Goal: Task Accomplishment & Management: Manage account settings

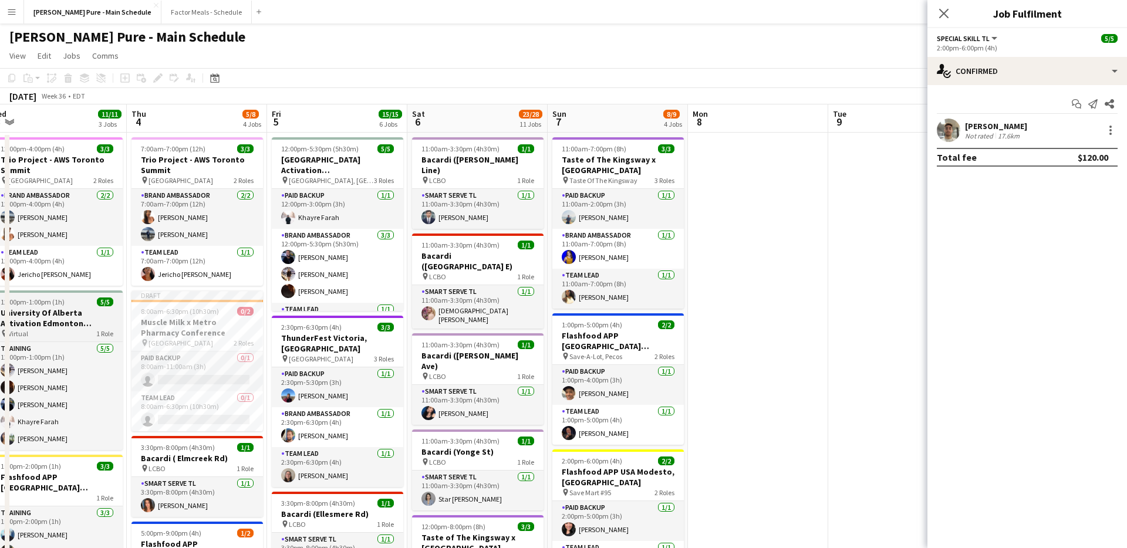
click at [45, 317] on h3 "University Of Alberta Activation Edmonton Training" at bounding box center [56, 317] width 131 height 21
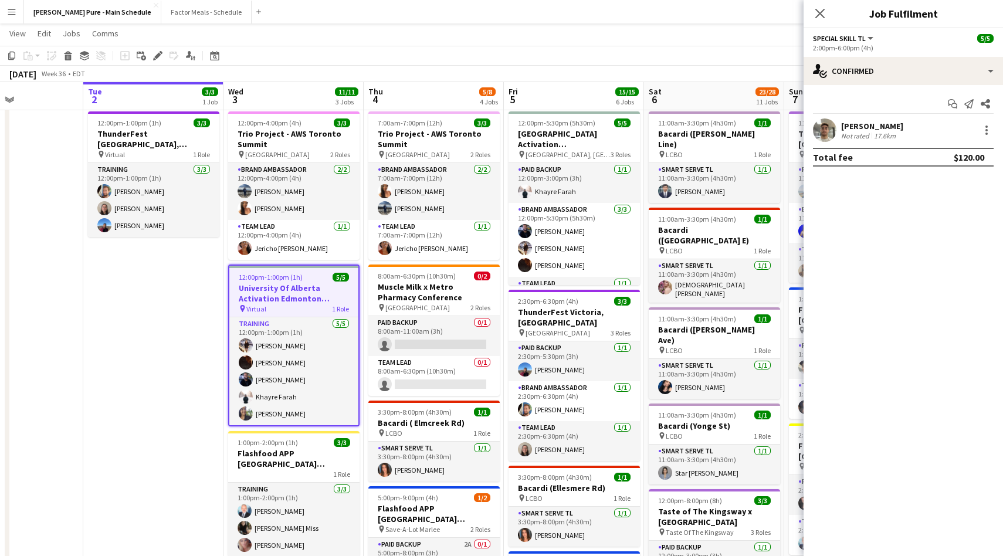
scroll to position [0, 343]
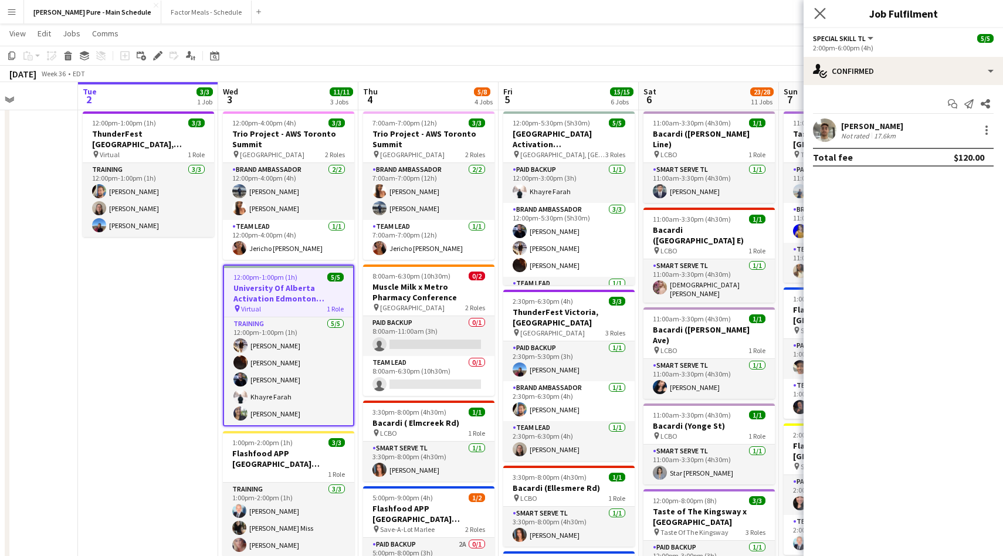
click at [813, 16] on app-icon "Close pop-in" at bounding box center [820, 13] width 17 height 17
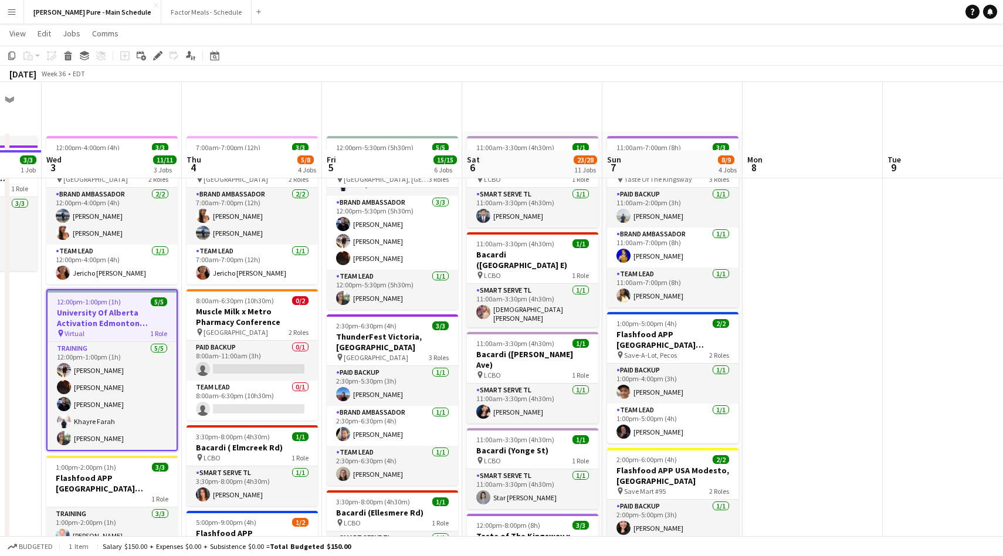
scroll to position [68, 0]
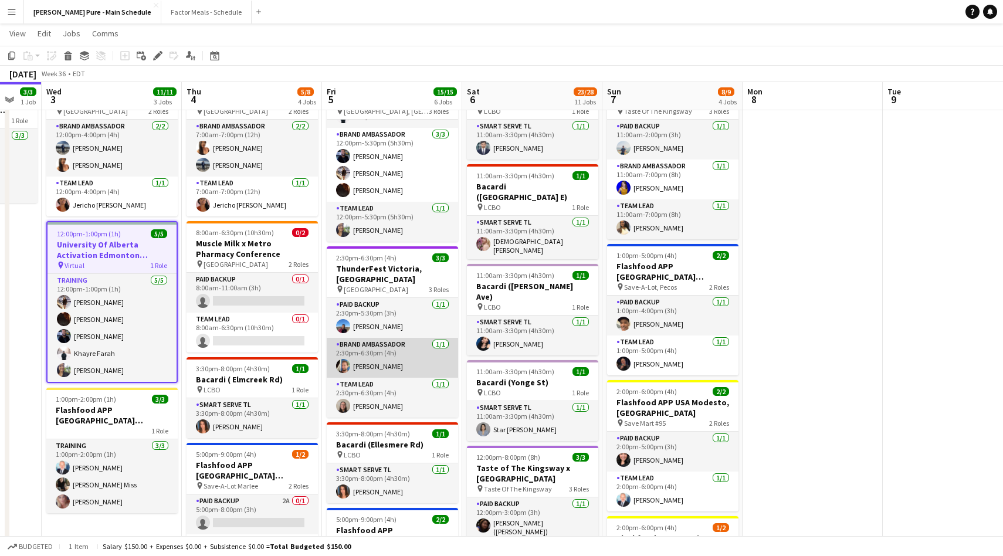
click at [365, 352] on app-card-role "Brand Ambassador 1/1 2:30pm-6:30pm (4h) Kristopher Tetreault" at bounding box center [392, 358] width 131 height 40
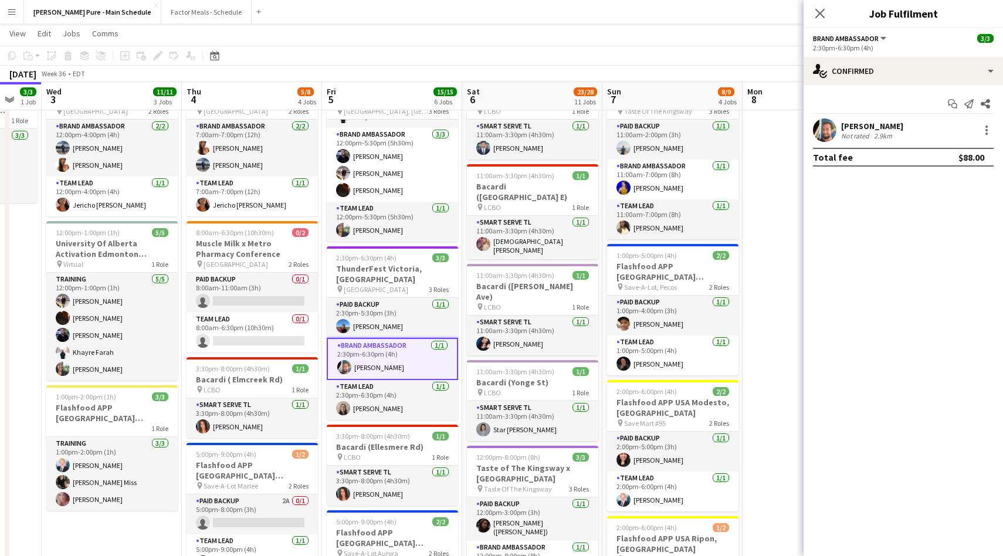
click at [825, 124] on app-user-avatar at bounding box center [824, 130] width 23 height 23
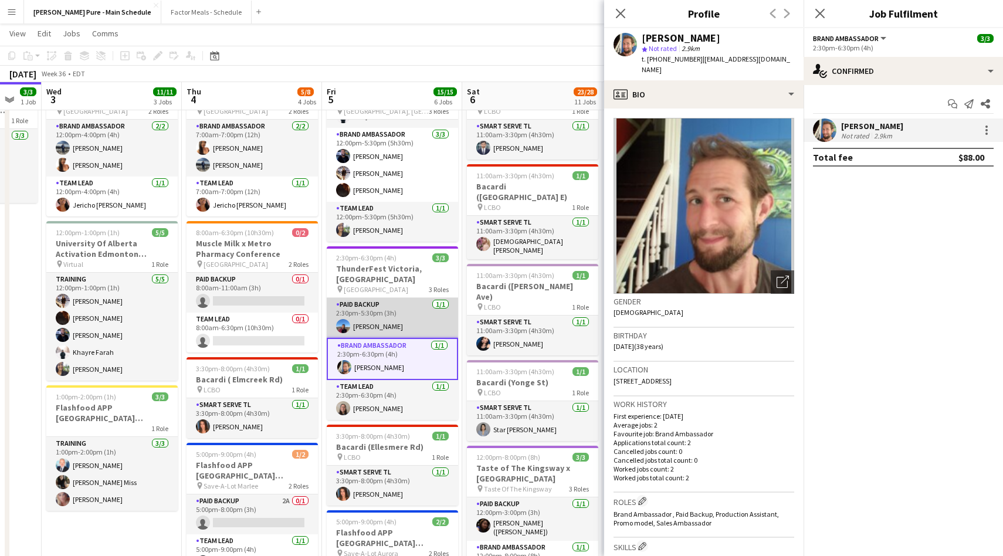
click at [344, 319] on app-user-avatar at bounding box center [343, 326] width 14 height 14
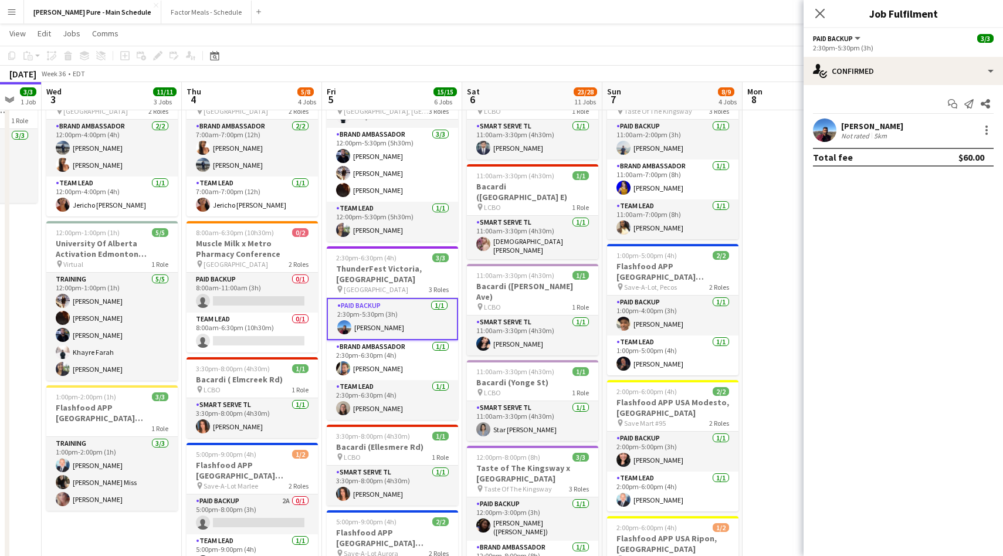
click at [831, 130] on app-user-avatar at bounding box center [824, 130] width 23 height 23
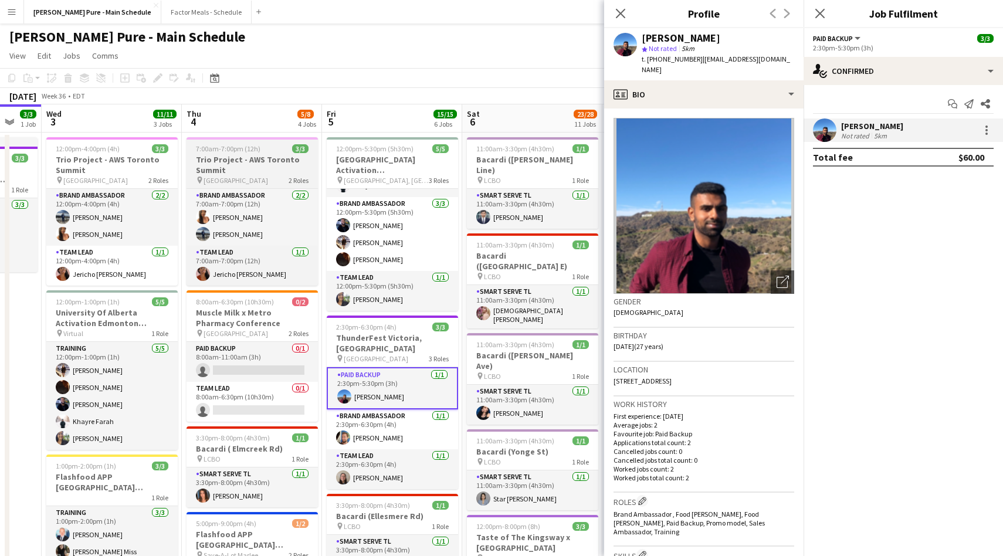
scroll to position [20, 0]
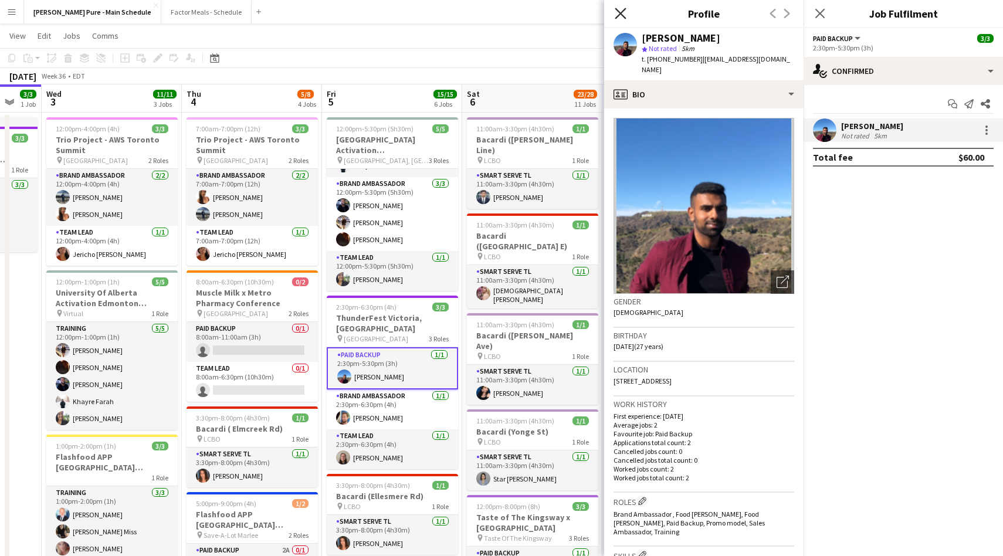
click at [621, 15] on icon at bounding box center [620, 13] width 11 height 11
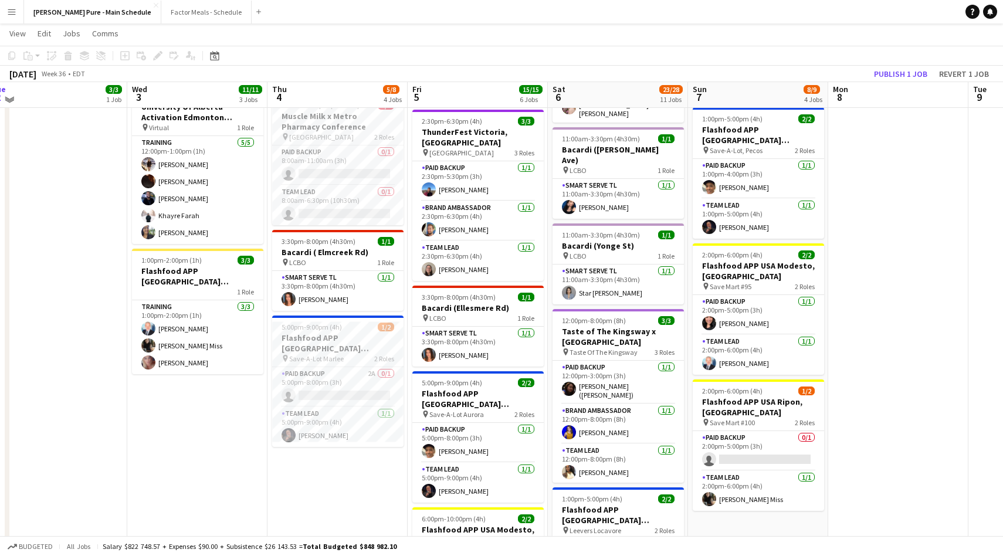
scroll to position [243, 0]
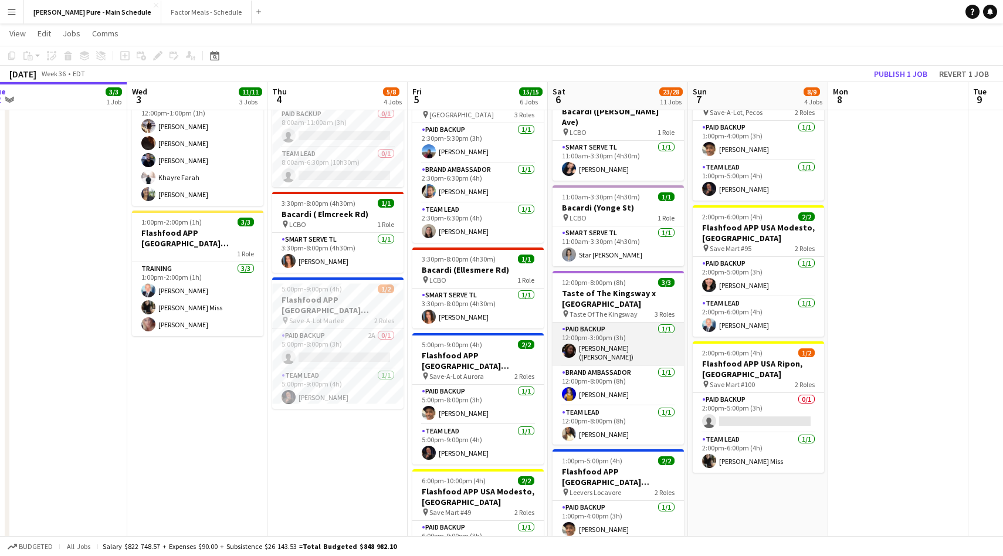
click at [570, 344] on app-user-avatar at bounding box center [569, 351] width 14 height 14
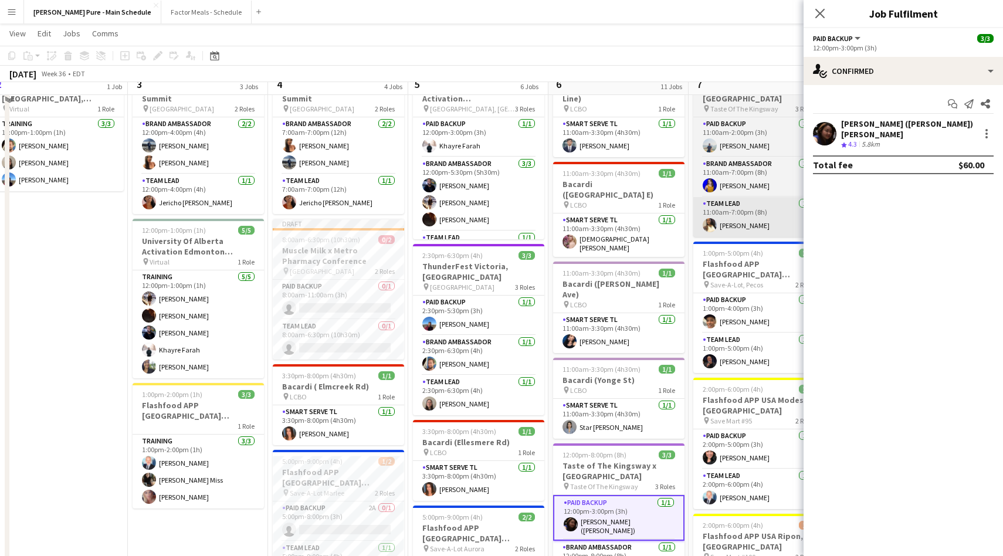
scroll to position [71, 0]
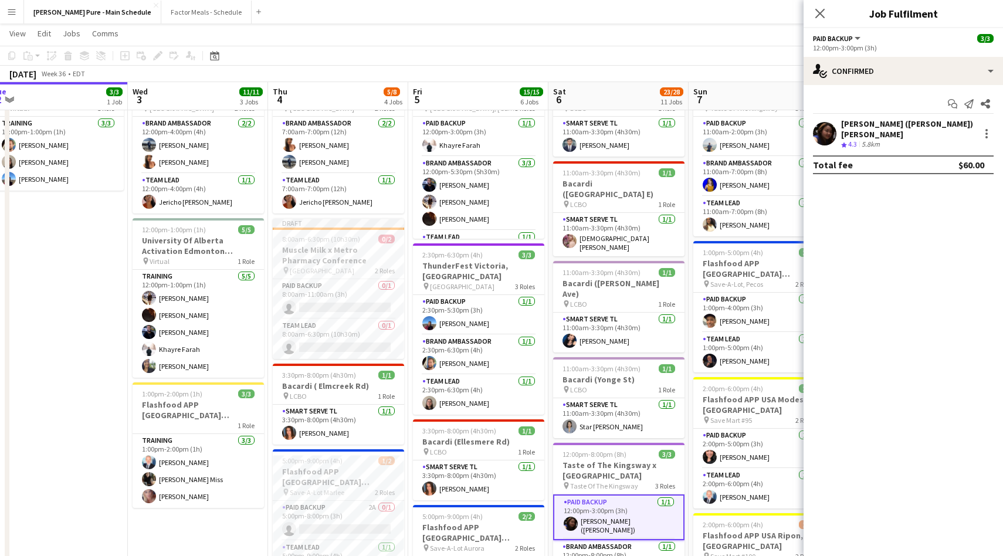
click at [830, 130] on app-user-avatar at bounding box center [824, 133] width 23 height 23
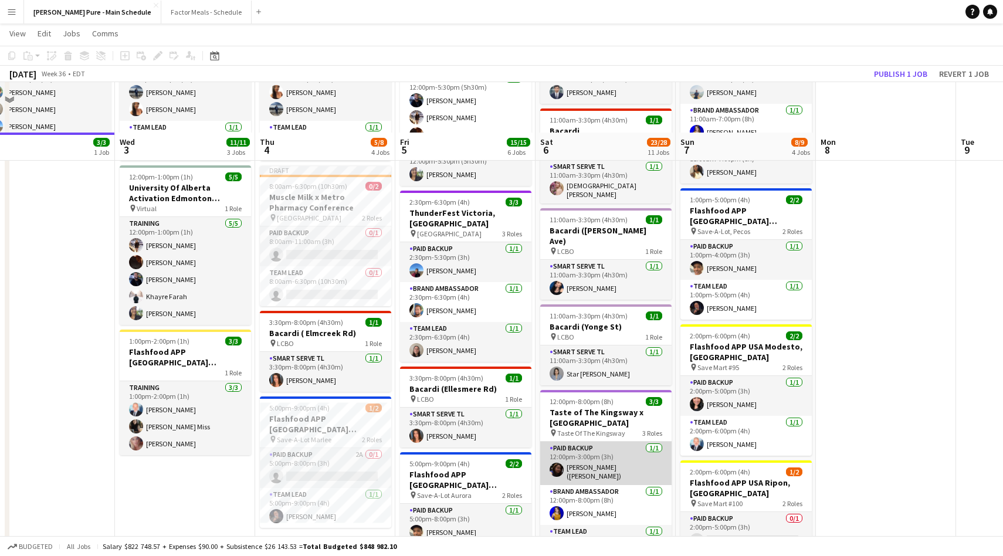
scroll to position [207, 0]
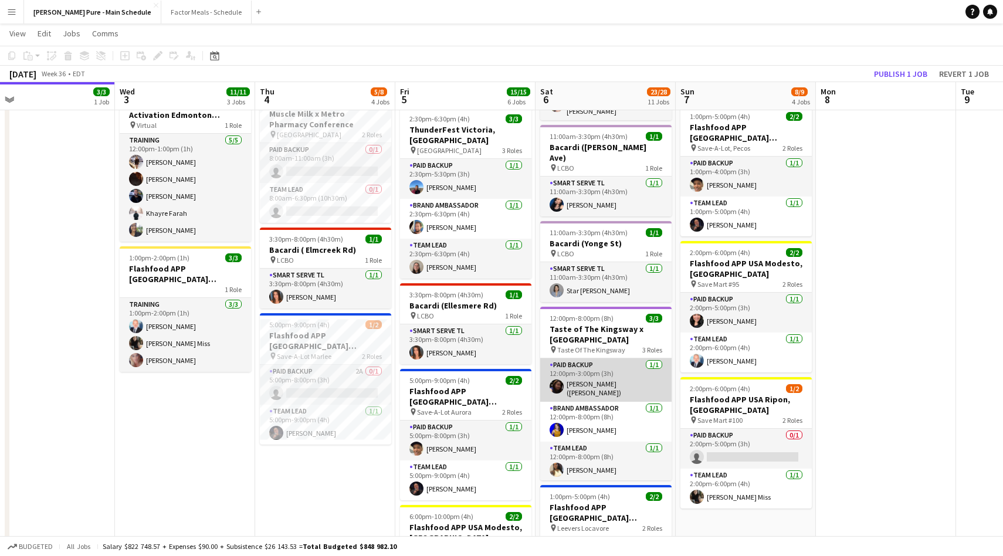
click at [562, 380] on app-user-avatar at bounding box center [557, 387] width 14 height 14
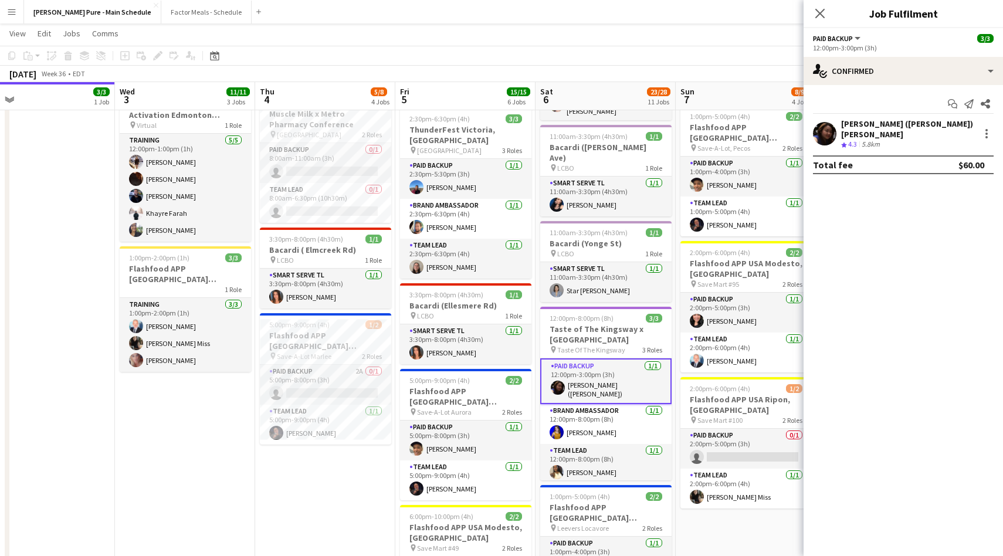
click at [898, 121] on div "[PERSON_NAME] ([PERSON_NAME]) [PERSON_NAME]" at bounding box center [908, 129] width 134 height 21
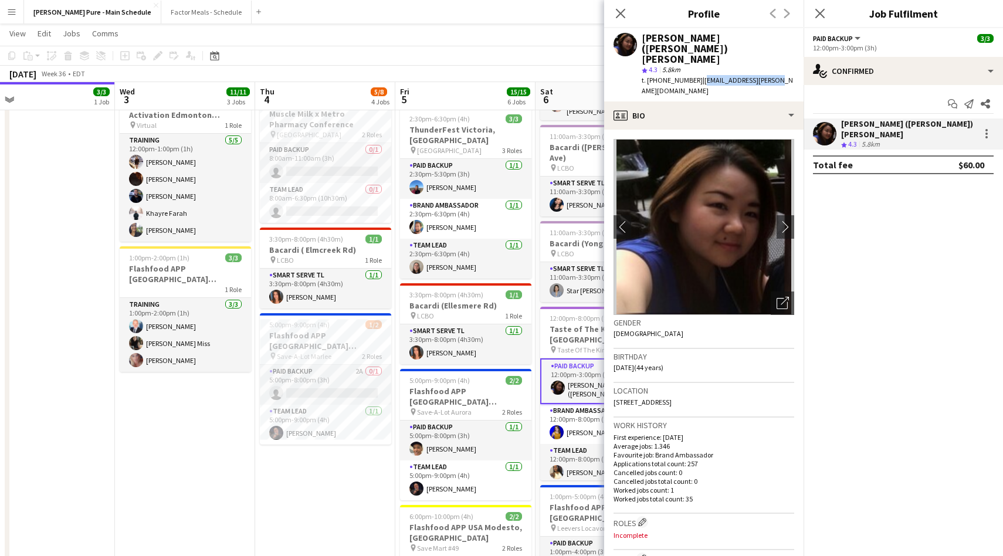
drag, startPoint x: 695, startPoint y: 58, endPoint x: 769, endPoint y: 60, distance: 74.0
click at [769, 60] on div "[PERSON_NAME] ([PERSON_NAME]) [PERSON_NAME] star 4.3 5.8km t. [PHONE_NUMBER] | …" at bounding box center [704, 64] width 200 height 73
copy span "[EMAIL_ADDRESS][PERSON_NAME][DOMAIN_NAME]"
click at [617, 12] on icon "Close pop-in" at bounding box center [620, 13] width 11 height 11
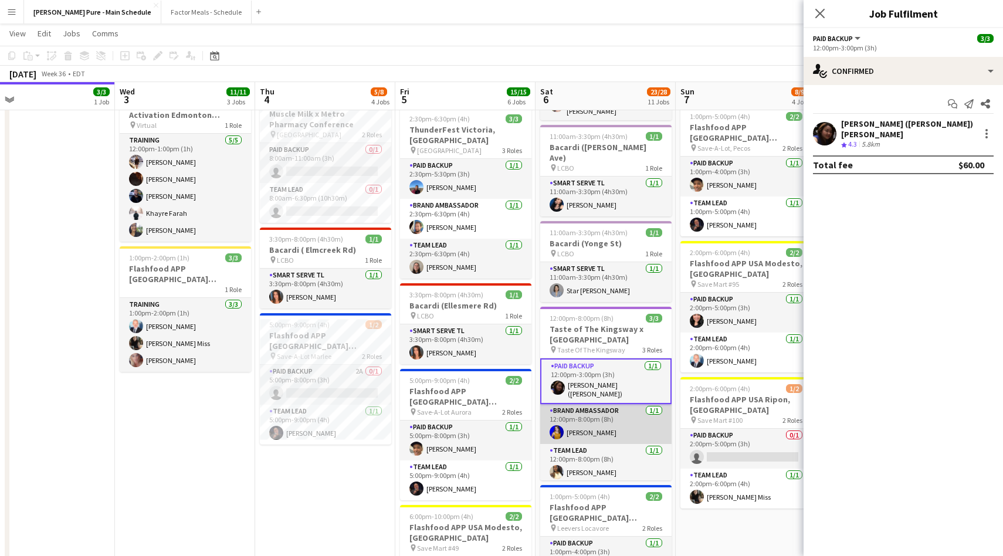
click at [555, 425] on app-user-avatar at bounding box center [557, 432] width 14 height 14
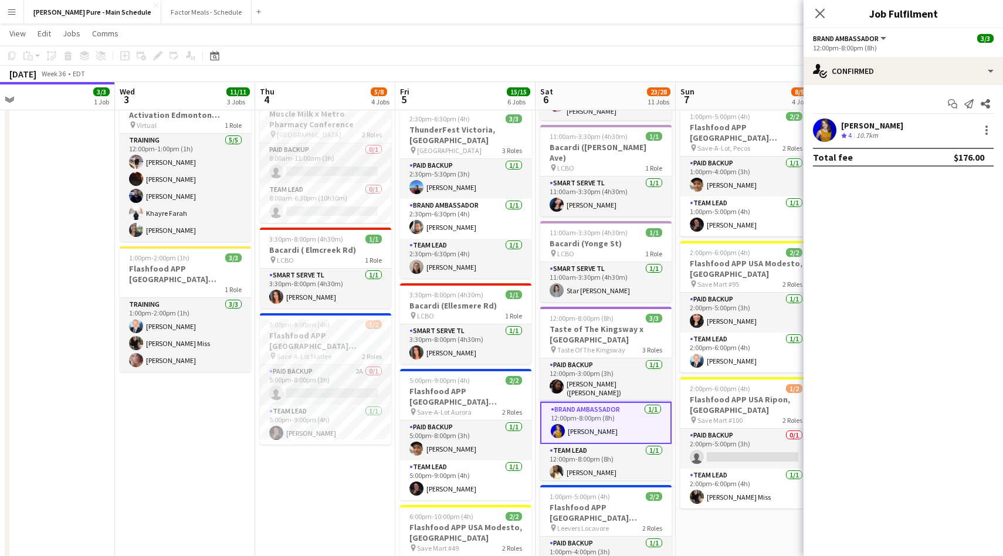
click at [811, 128] on div "[PERSON_NAME] Crew rating 4 10.7km" at bounding box center [904, 130] width 200 height 23
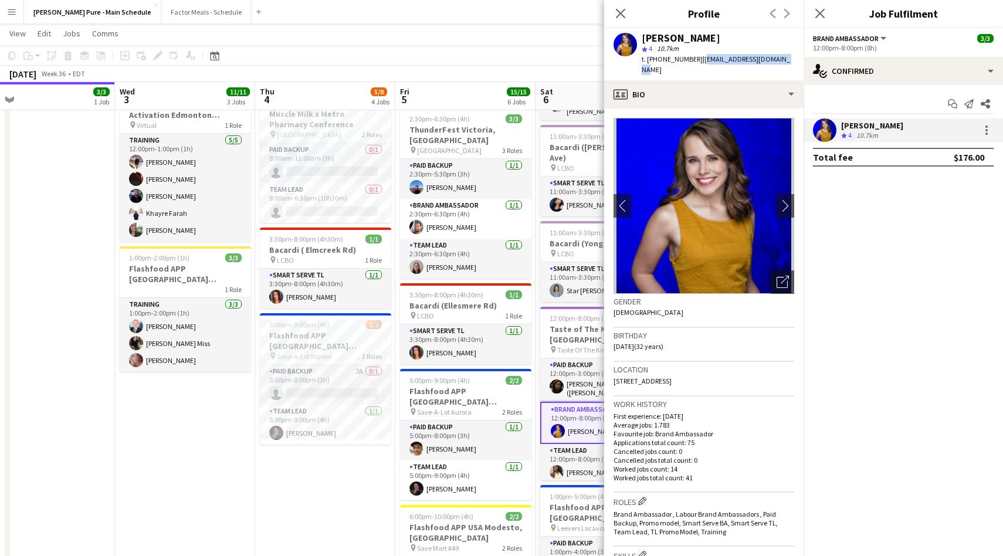
drag, startPoint x: 695, startPoint y: 59, endPoint x: 778, endPoint y: 64, distance: 82.3
click at [778, 63] on div "[PERSON_NAME] star 4 10.7km t. [PHONE_NUMBER] | [EMAIL_ADDRESS][DOMAIN_NAME]" at bounding box center [704, 54] width 200 height 52
copy span "[EMAIL_ADDRESS][DOMAIN_NAME]"
click at [561, 465] on app-user-avatar at bounding box center [557, 472] width 14 height 14
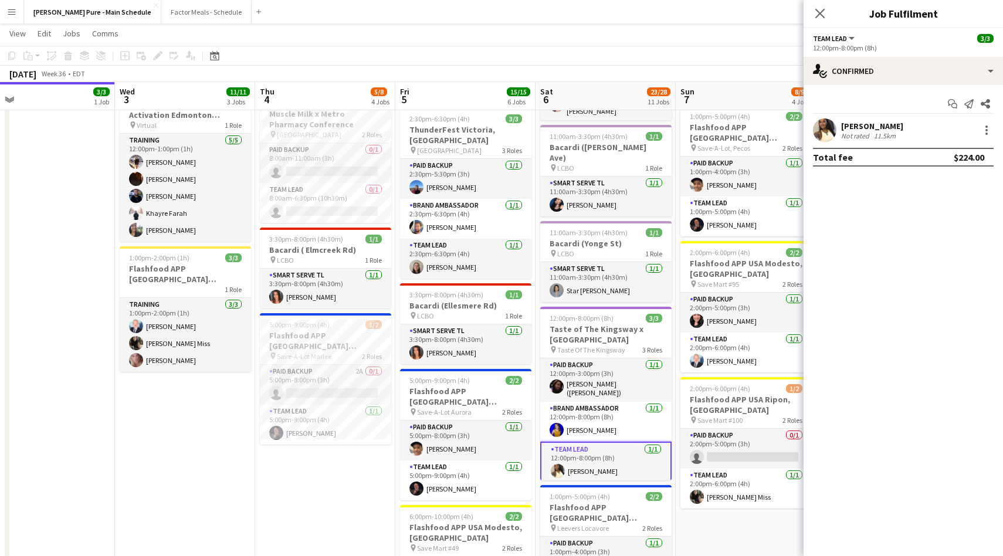
click at [853, 122] on div "[PERSON_NAME]" at bounding box center [872, 126] width 62 height 11
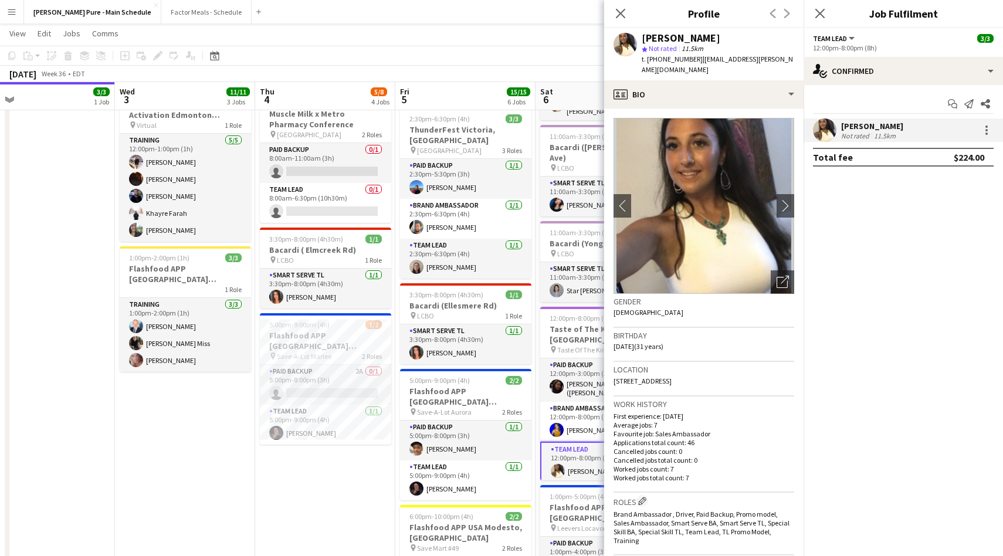
drag, startPoint x: 692, startPoint y: 59, endPoint x: 769, endPoint y: 59, distance: 76.3
click at [769, 59] on div "[PERSON_NAME] star Not rated 11.5km t. [PHONE_NUMBER] | [EMAIL_ADDRESS][PERSON_…" at bounding box center [704, 54] width 200 height 52
copy span "[EMAIL_ADDRESS][PERSON_NAME][DOMAIN_NAME]"
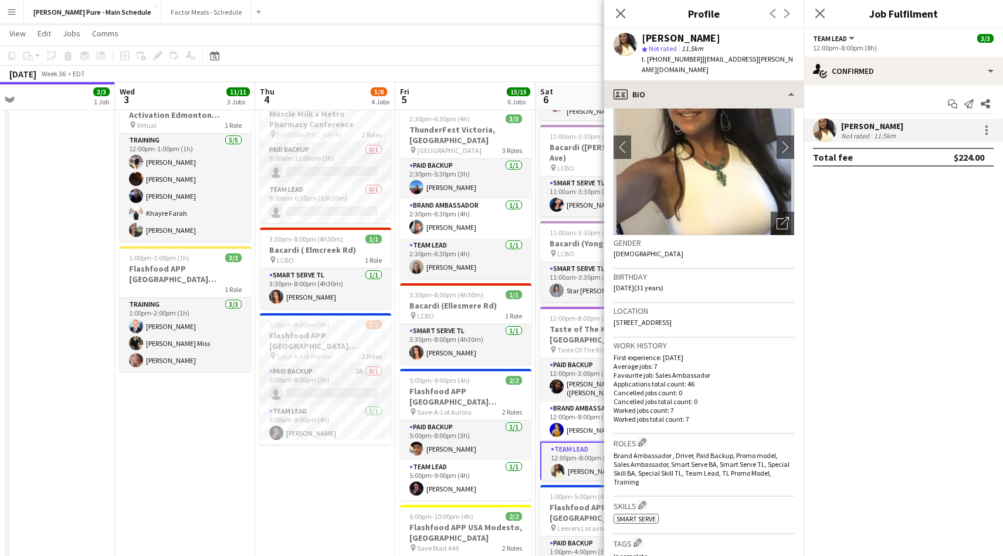
scroll to position [63, 0]
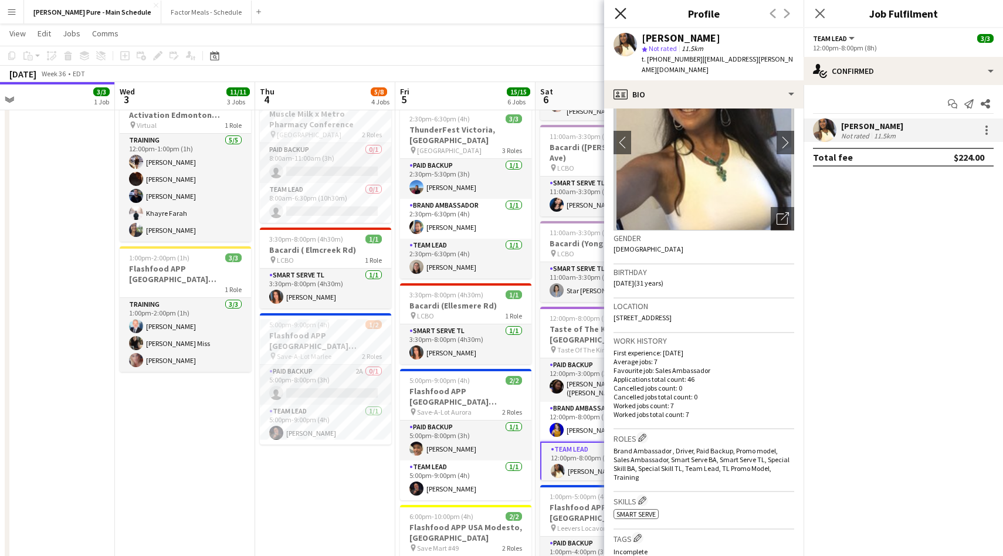
click at [624, 10] on icon at bounding box center [620, 13] width 11 height 11
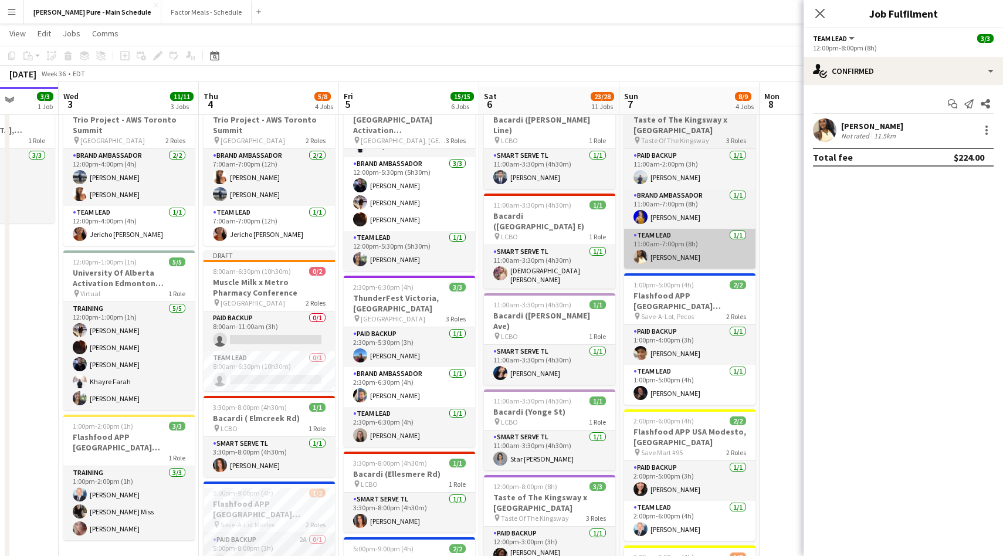
scroll to position [45, 0]
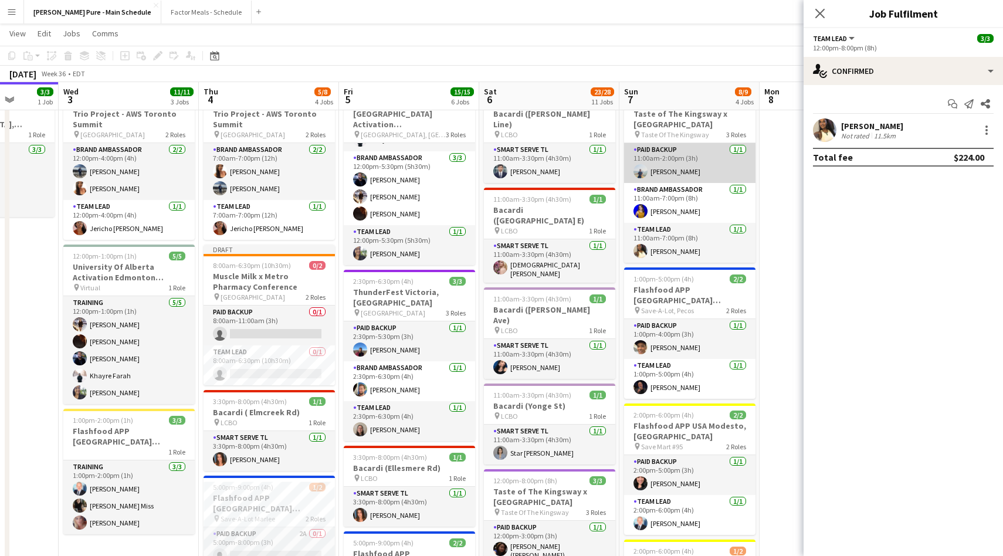
click at [648, 166] on app-card-role "Paid Backup [DATE] 11:00am-2:00pm (3h) [PERSON_NAME]" at bounding box center [689, 163] width 131 height 40
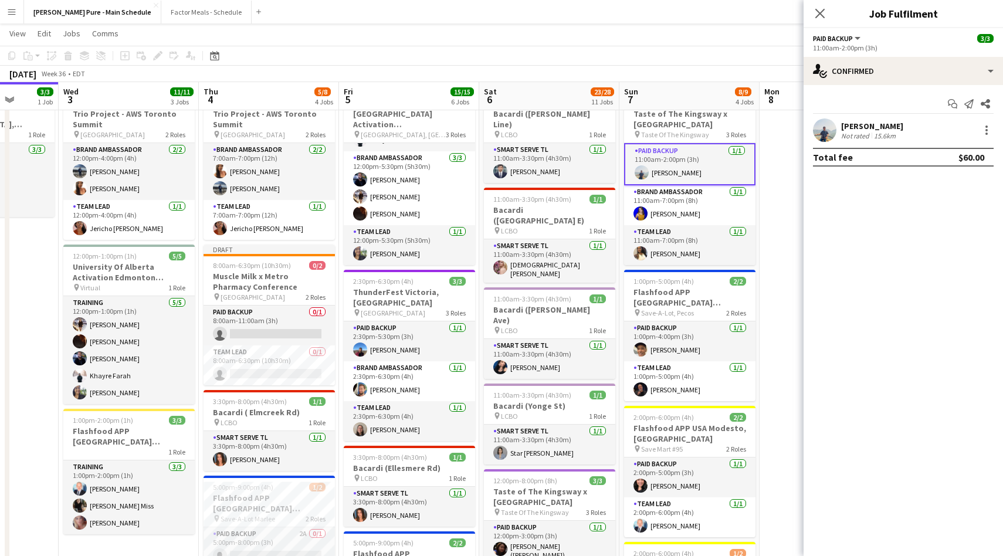
click at [822, 118] on div "Start chat Send notification Share [PERSON_NAME] Not rated 15.6km Total fee $60…" at bounding box center [904, 130] width 200 height 91
click at [822, 131] on app-user-avatar at bounding box center [824, 130] width 23 height 23
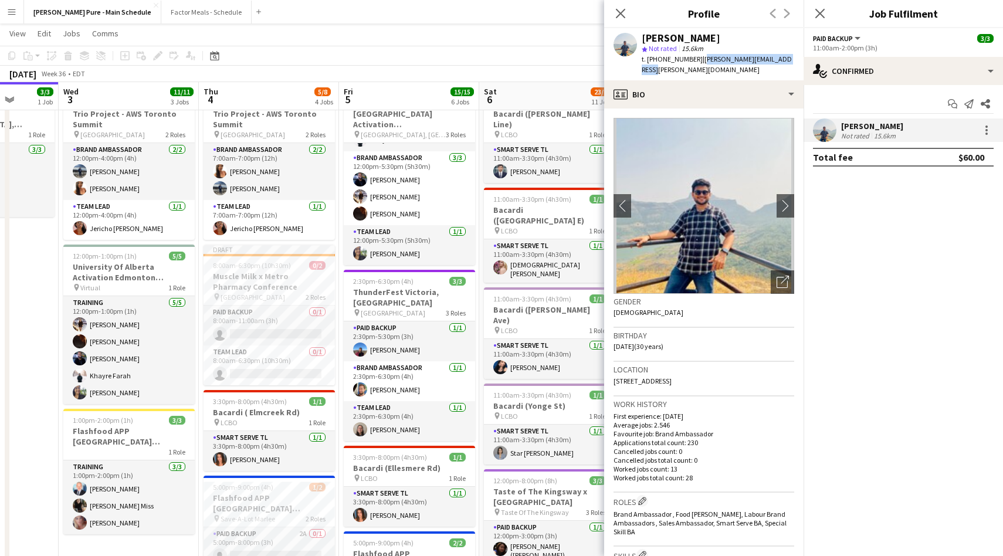
drag, startPoint x: 695, startPoint y: 56, endPoint x: 801, endPoint y: 62, distance: 106.4
click at [801, 62] on app-profile-header "[PERSON_NAME] star Not rated 15.6km t. [PHONE_NUMBER] | [PERSON_NAME][EMAIL_ADD…" at bounding box center [704, 54] width 200 height 52
copy span "[PERSON_NAME][EMAIL_ADDRESS][PERSON_NAME][DOMAIN_NAME]"
click at [624, 14] on icon "Close pop-in" at bounding box center [620, 13] width 11 height 11
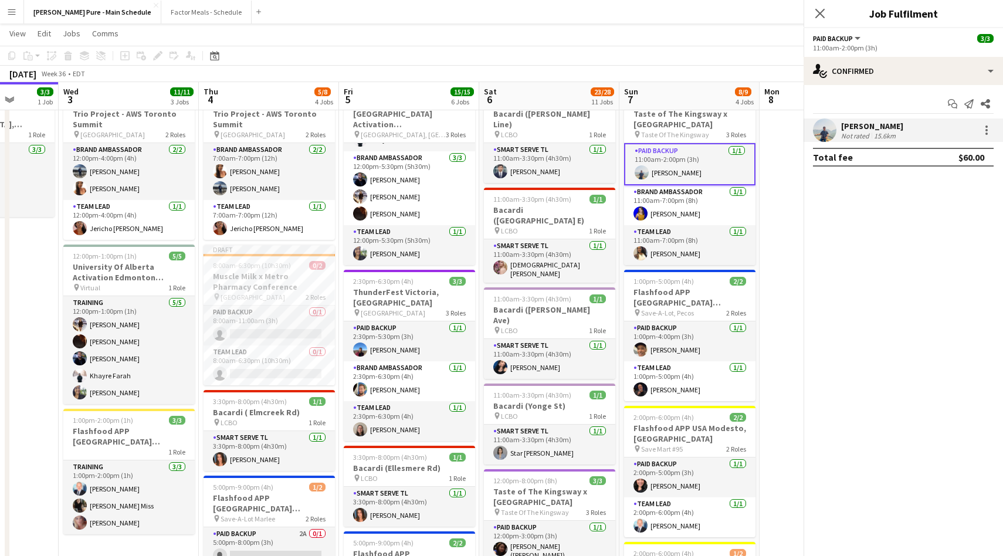
click at [1003, 14] on icon "Close pop-in" at bounding box center [1019, 13] width 11 height 11
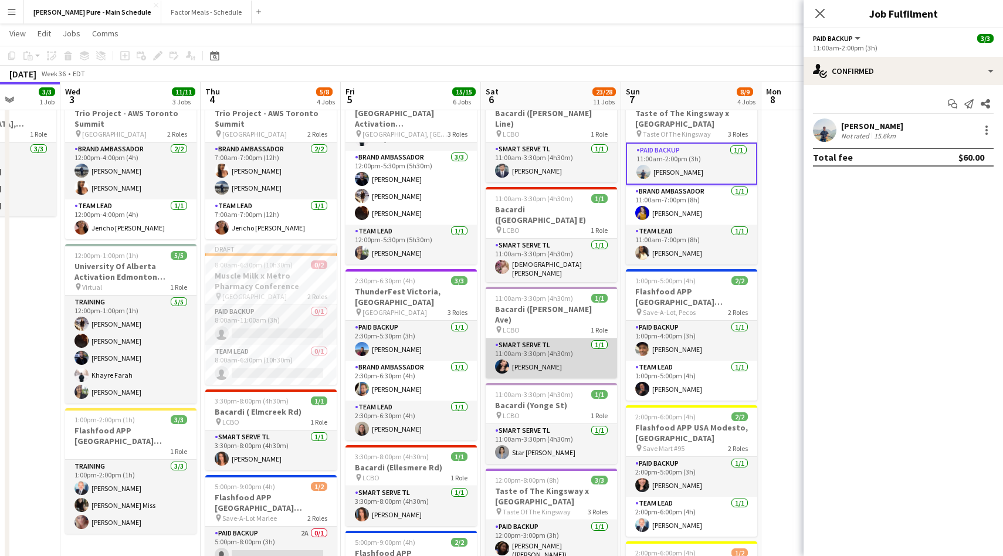
scroll to position [47, 0]
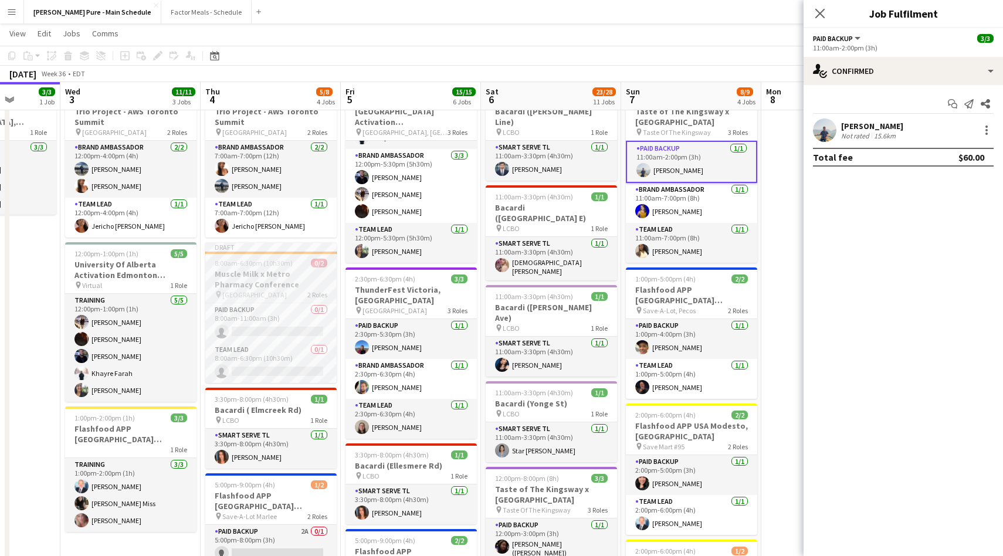
click at [241, 276] on h3 "Muscle Milk x Metro Pharmacy Conference" at bounding box center [270, 279] width 131 height 21
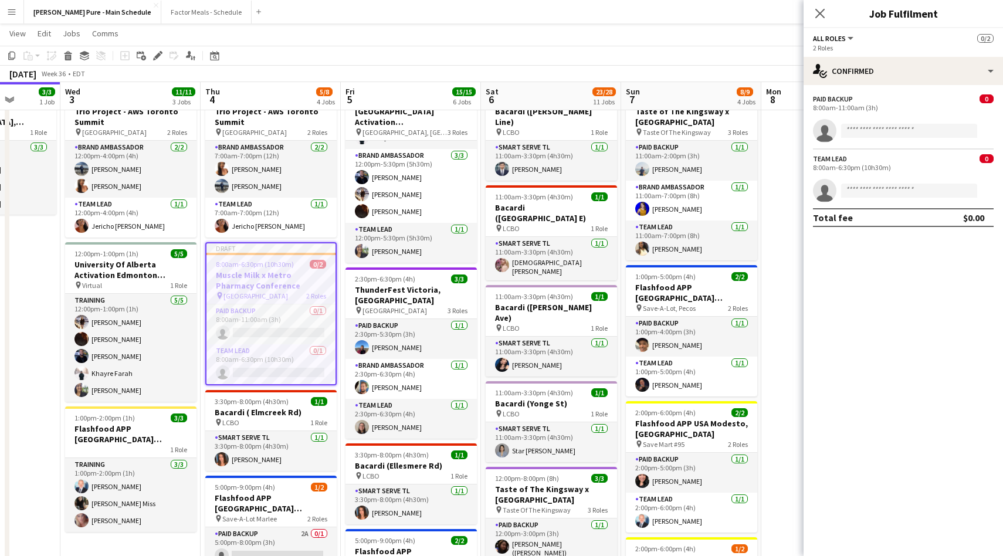
click at [834, 37] on span "All roles" at bounding box center [829, 38] width 33 height 9
click at [836, 56] on li "All roles" at bounding box center [852, 58] width 59 height 11
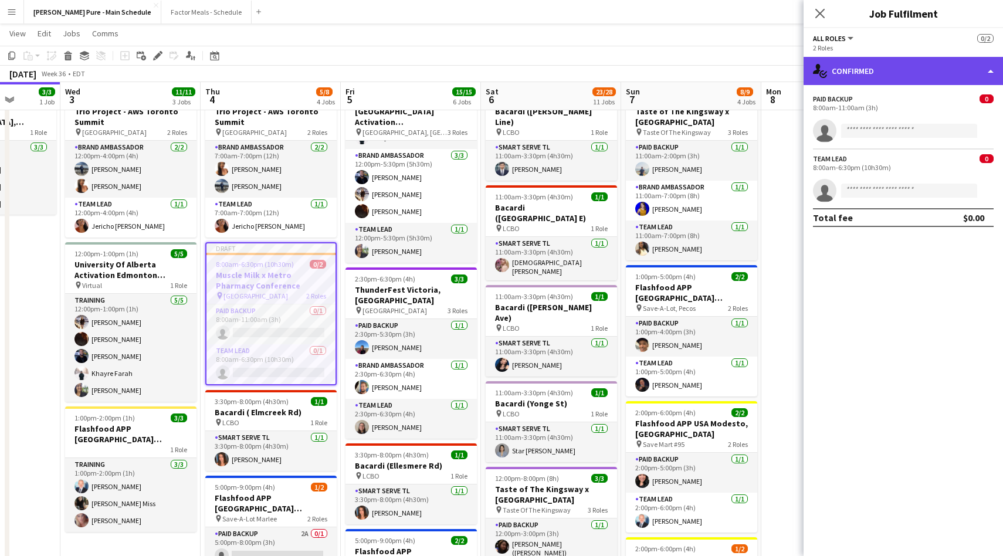
click at [849, 80] on div "single-neutral-actions-check-2 Confirmed" at bounding box center [904, 71] width 200 height 28
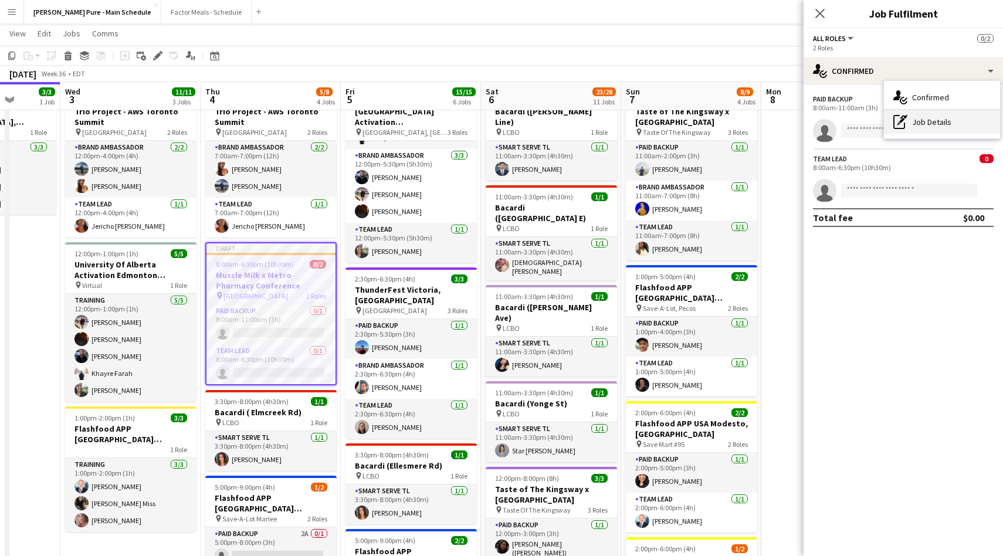
click at [897, 123] on icon "pen-write" at bounding box center [901, 122] width 14 height 14
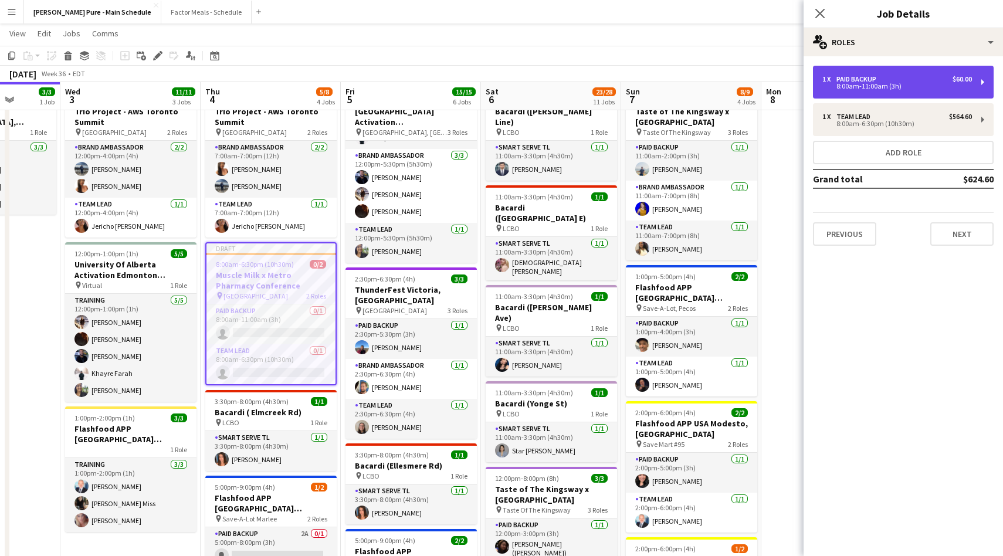
click at [876, 89] on div "8:00am-11:00am (3h)" at bounding box center [898, 86] width 150 height 6
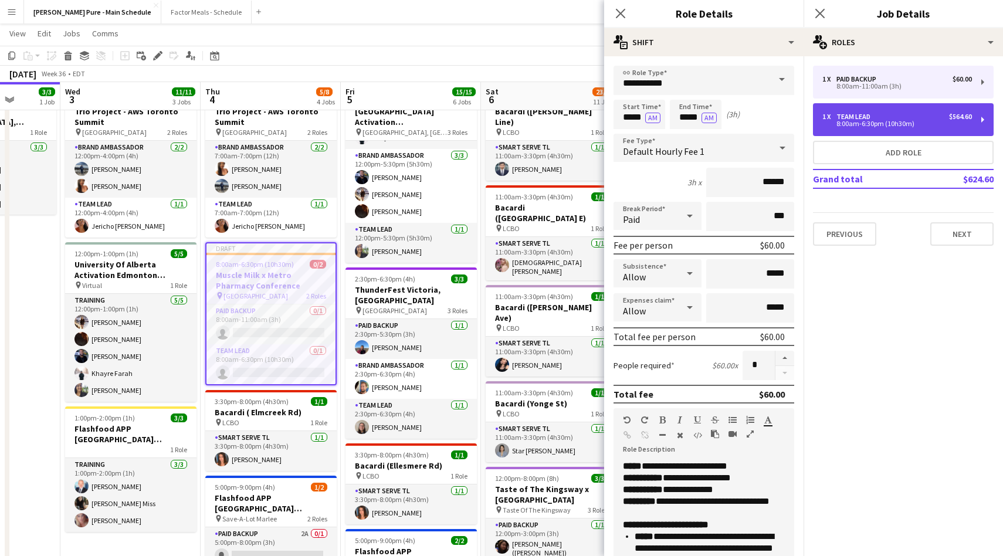
click at [871, 121] on div "8:00am-6:30pm (10h30m)" at bounding box center [898, 124] width 150 height 6
type input "*********"
type input "*****"
type input "******"
type input "*******"
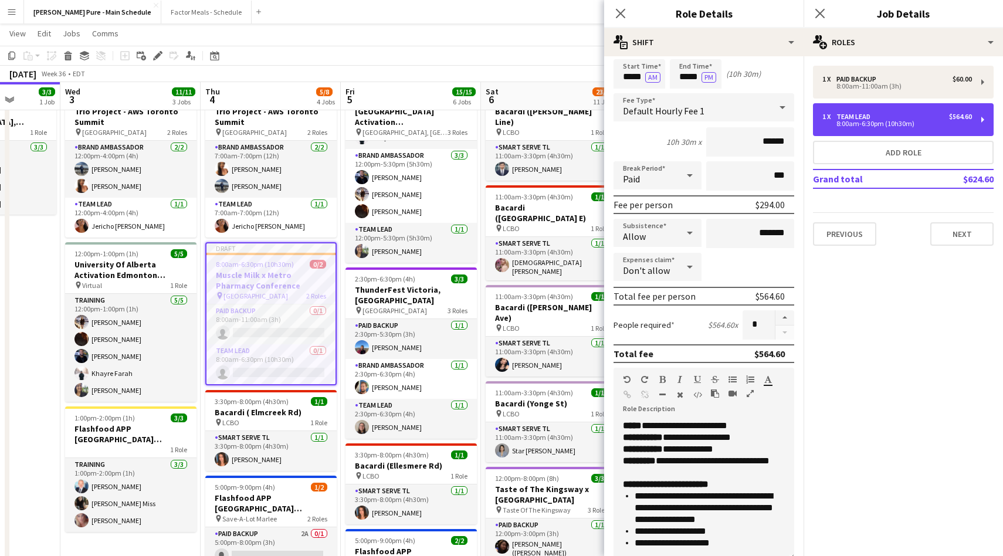
scroll to position [49, 0]
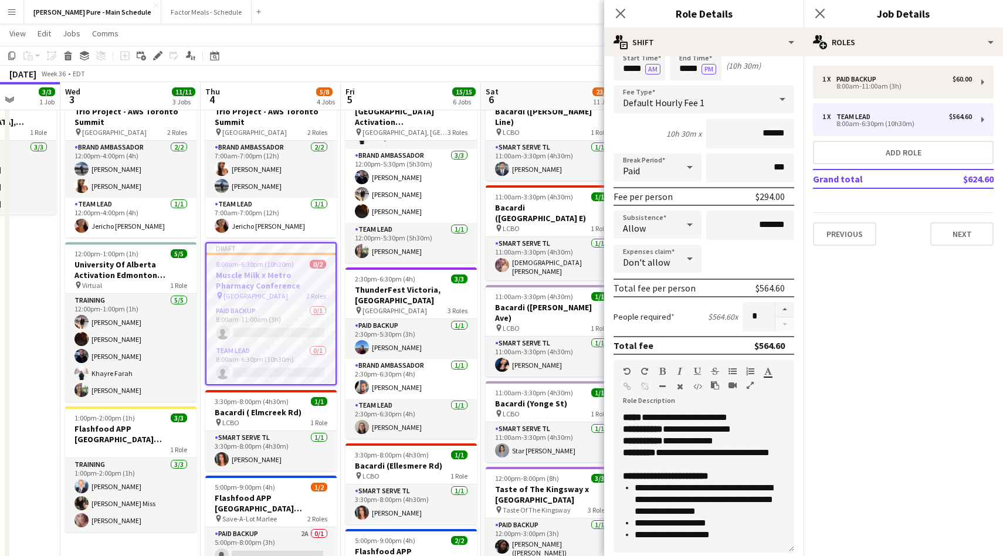
click at [681, 229] on div at bounding box center [689, 224] width 23 height 23
click at [681, 229] on div at bounding box center [501, 278] width 1003 height 556
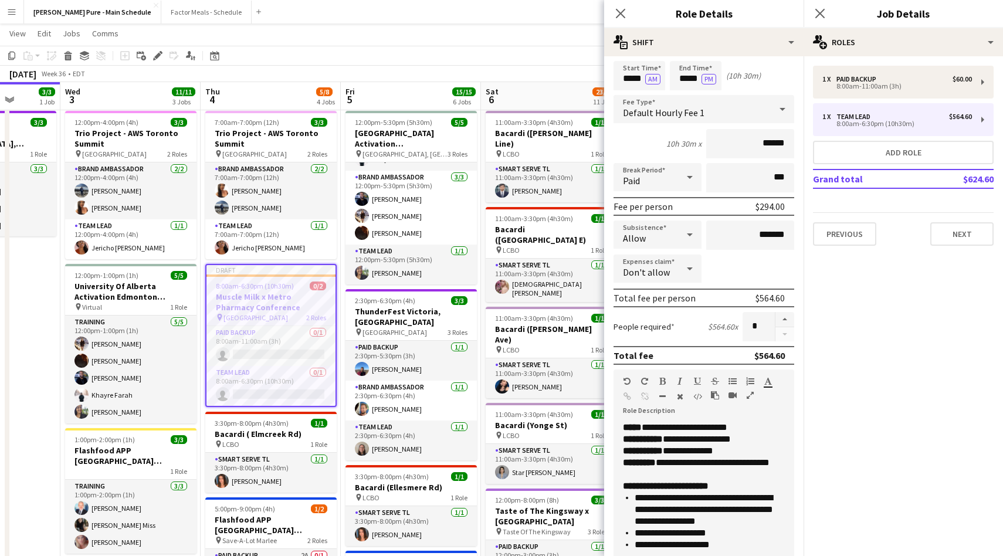
scroll to position [38, 0]
click at [621, 10] on icon "Close pop-in" at bounding box center [620, 13] width 11 height 11
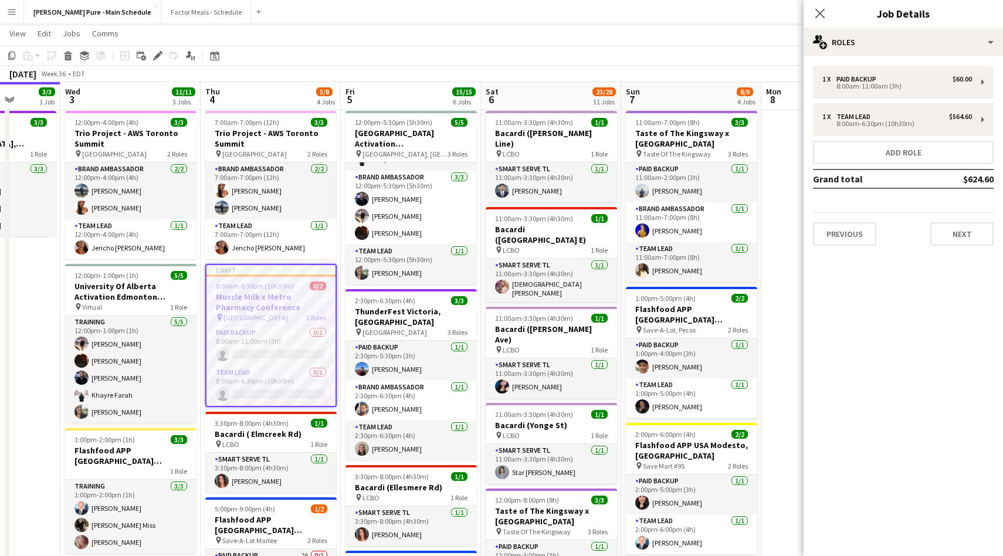
click at [515, 19] on app-navbar "Menu Boards Boards Boards All jobs Status Workforce Workforce My Workforce Recr…" at bounding box center [501, 11] width 1003 height 23
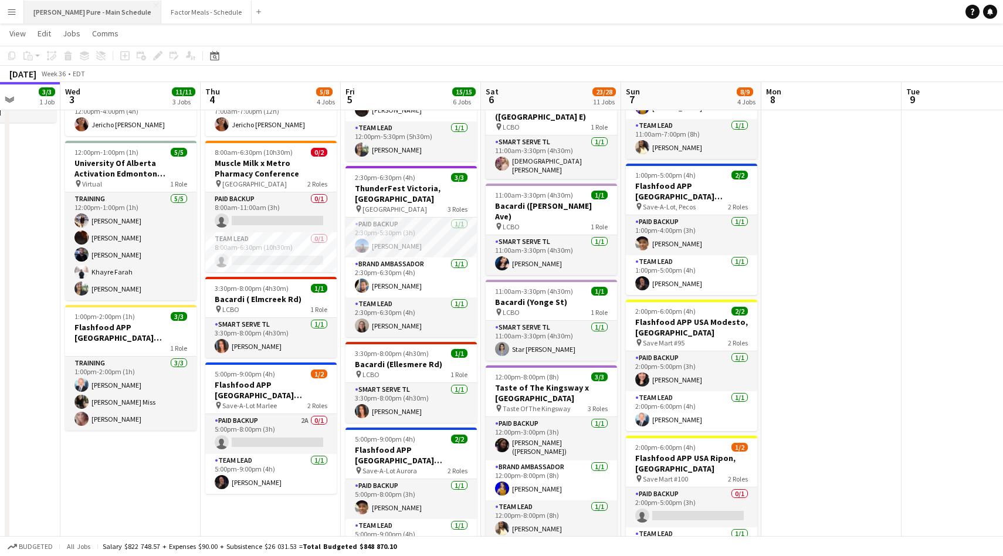
scroll to position [144, 0]
